Goal: Find specific page/section: Find specific page/section

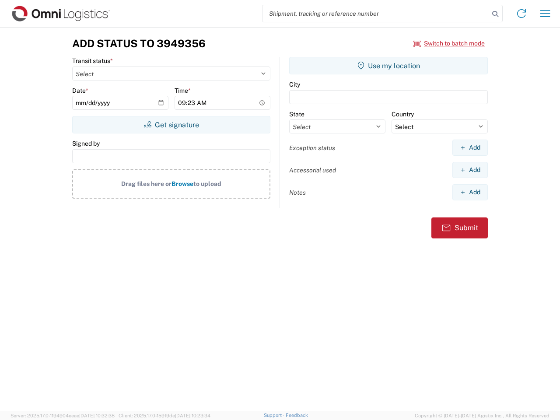
click at [376, 14] on input "search" at bounding box center [376, 13] width 227 height 17
click at [495, 14] on icon at bounding box center [495, 14] width 12 height 12
click at [522, 14] on icon at bounding box center [522, 14] width 14 height 14
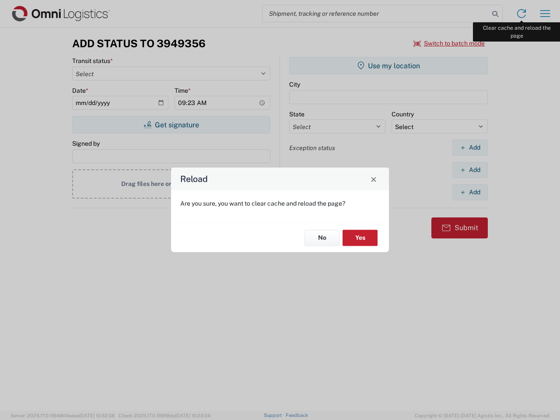
click at [545, 14] on div "Reload Are you sure, you want to clear cache and reload the page? No Yes" at bounding box center [280, 210] width 560 height 420
click at [449, 43] on div "Reload Are you sure, you want to clear cache and reload the page? No Yes" at bounding box center [280, 210] width 560 height 420
click at [171, 125] on div "Reload Are you sure, you want to clear cache and reload the page? No Yes" at bounding box center [280, 210] width 560 height 420
click at [389, 66] on div "Reload Are you sure, you want to clear cache and reload the page? No Yes" at bounding box center [280, 210] width 560 height 420
click at [470, 147] on div "Reload Are you sure, you want to clear cache and reload the page? No Yes" at bounding box center [280, 210] width 560 height 420
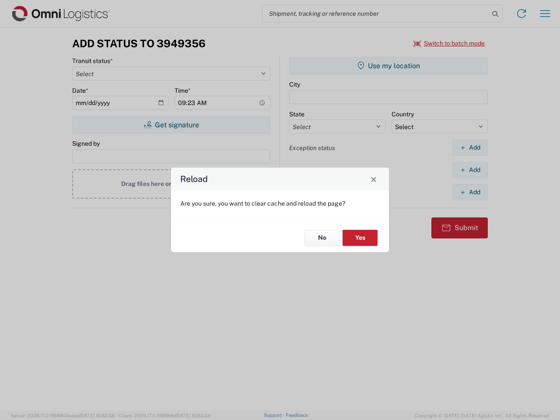
click at [470, 170] on div "Reload Are you sure, you want to clear cache and reload the page? No Yes" at bounding box center [280, 210] width 560 height 420
click at [470, 192] on div "Reload Are you sure, you want to clear cache and reload the page? No Yes" at bounding box center [280, 210] width 560 height 420
